Goal: Find specific page/section

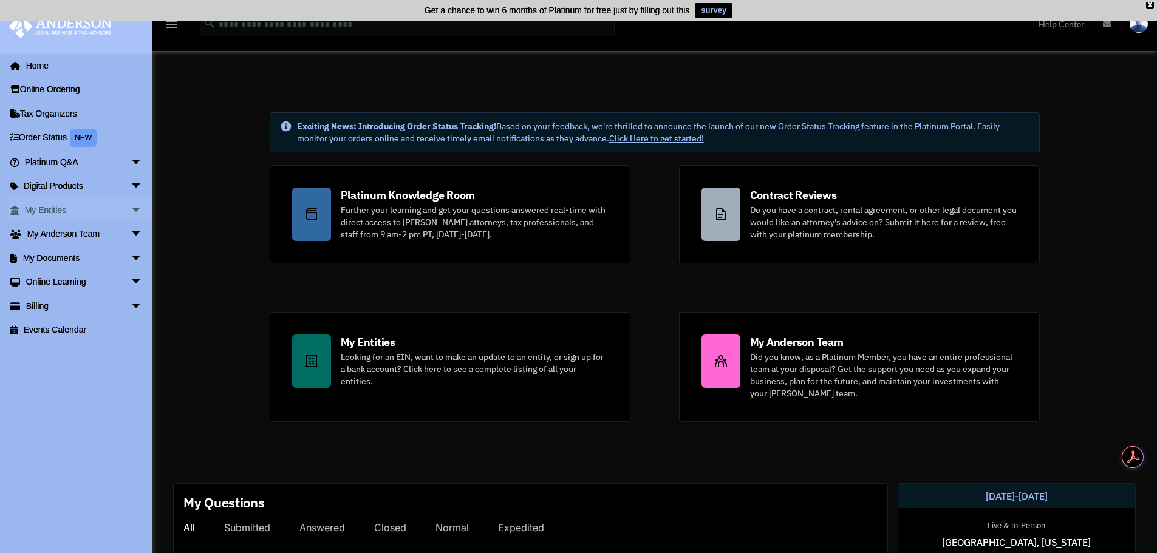
click at [65, 204] on link "My Entities arrow_drop_down" at bounding box center [85, 210] width 152 height 24
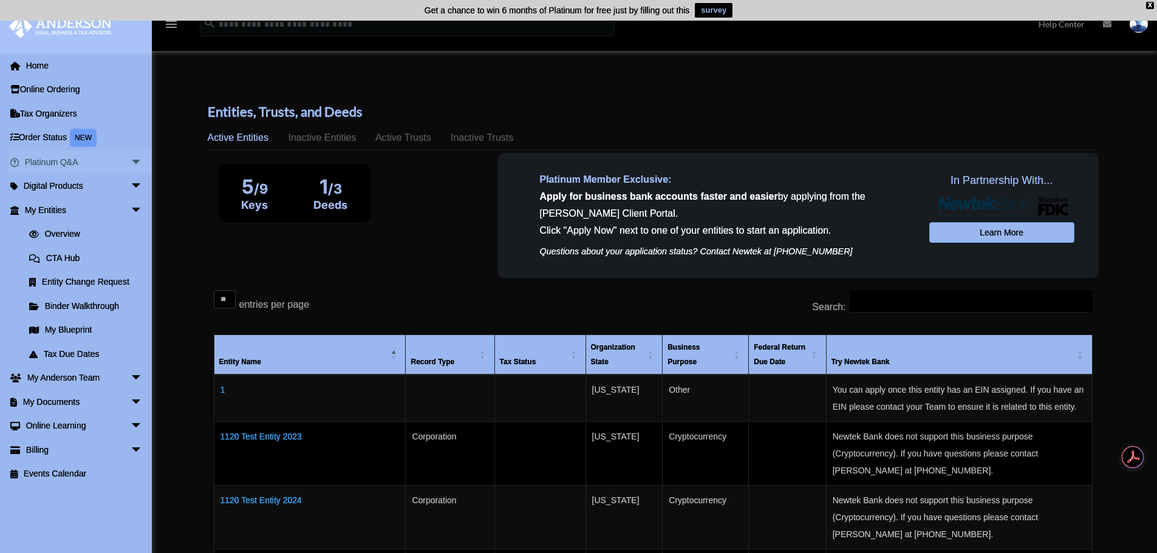
click at [131, 165] on span "arrow_drop_down" at bounding box center [143, 162] width 24 height 25
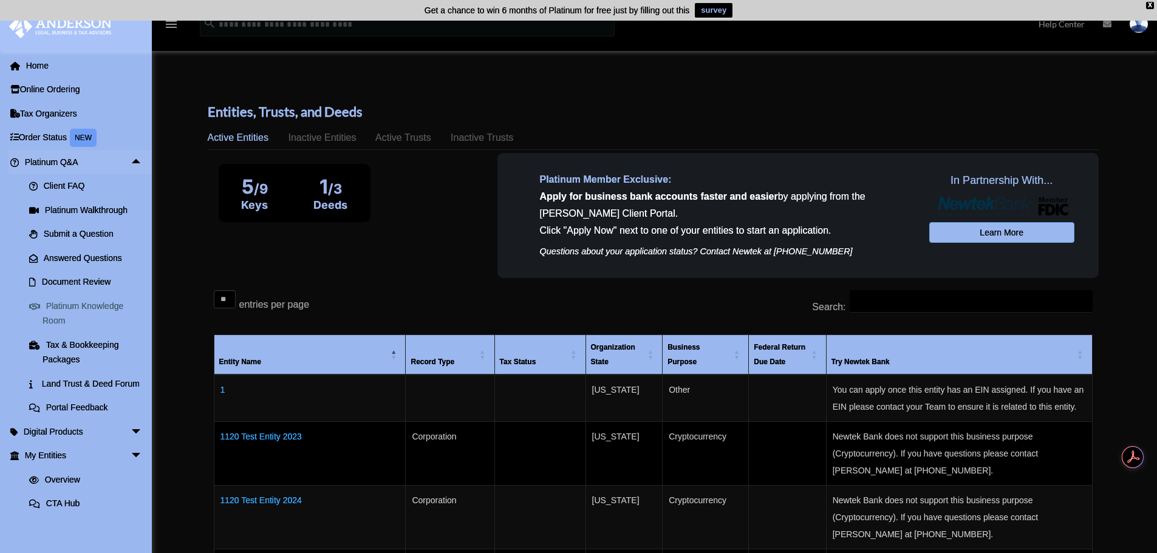
click at [86, 313] on link "Platinum Knowledge Room" at bounding box center [89, 313] width 144 height 39
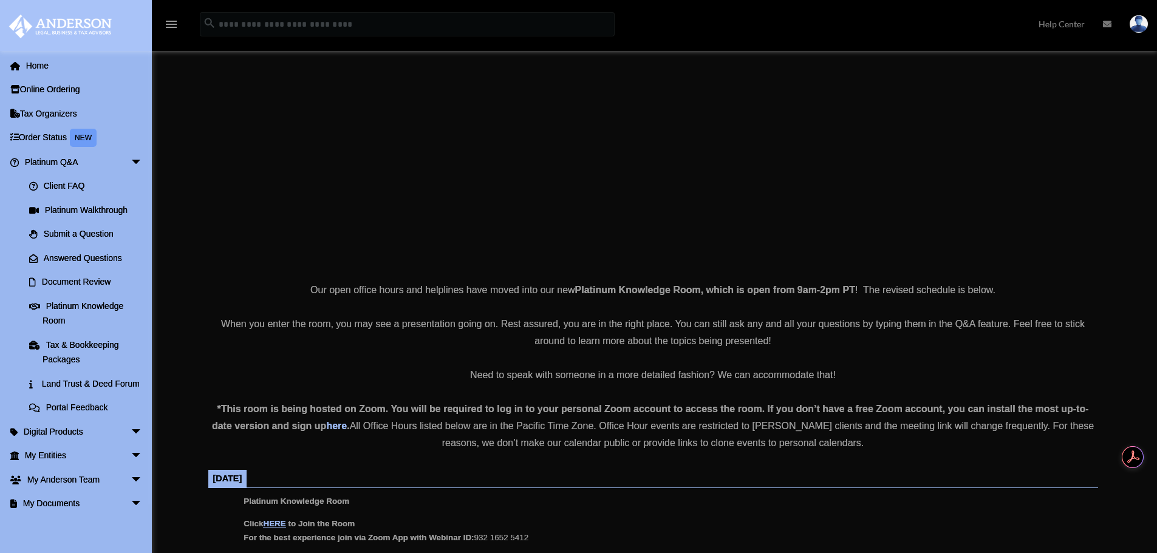
scroll to position [304, 0]
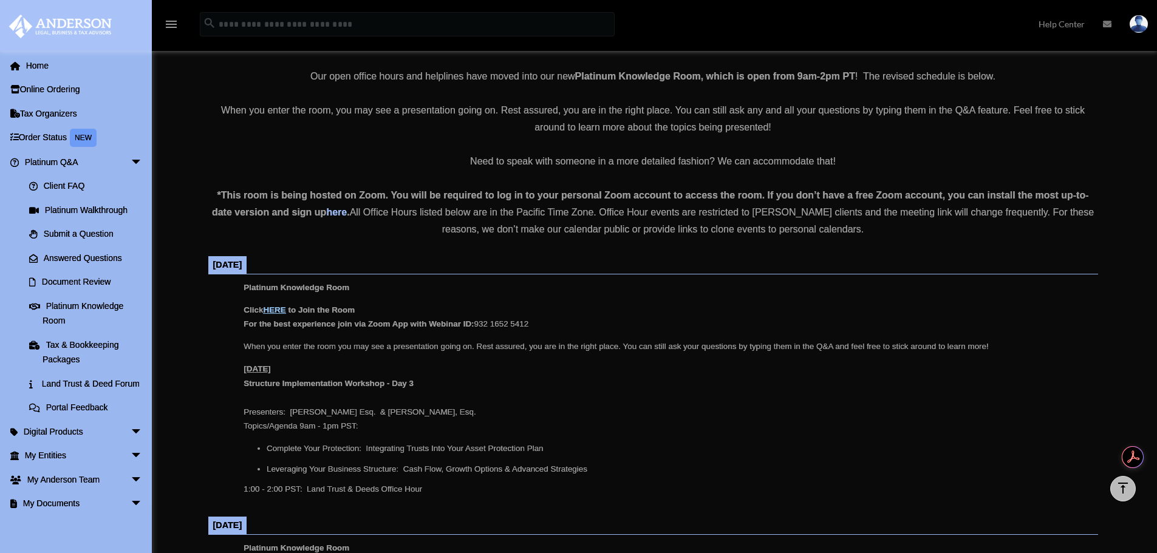
click at [282, 314] on u "HERE" at bounding box center [274, 310] width 22 height 9
